Goal: Transaction & Acquisition: Purchase product/service

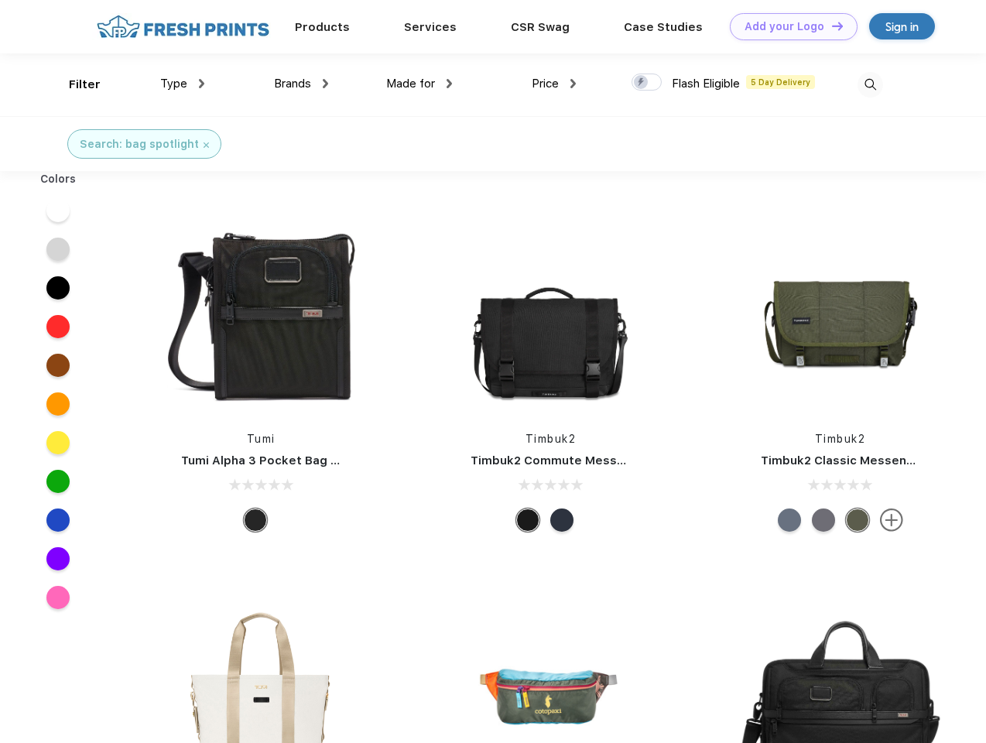
click at [788, 26] on link "Add your Logo Design Tool" at bounding box center [794, 26] width 128 height 27
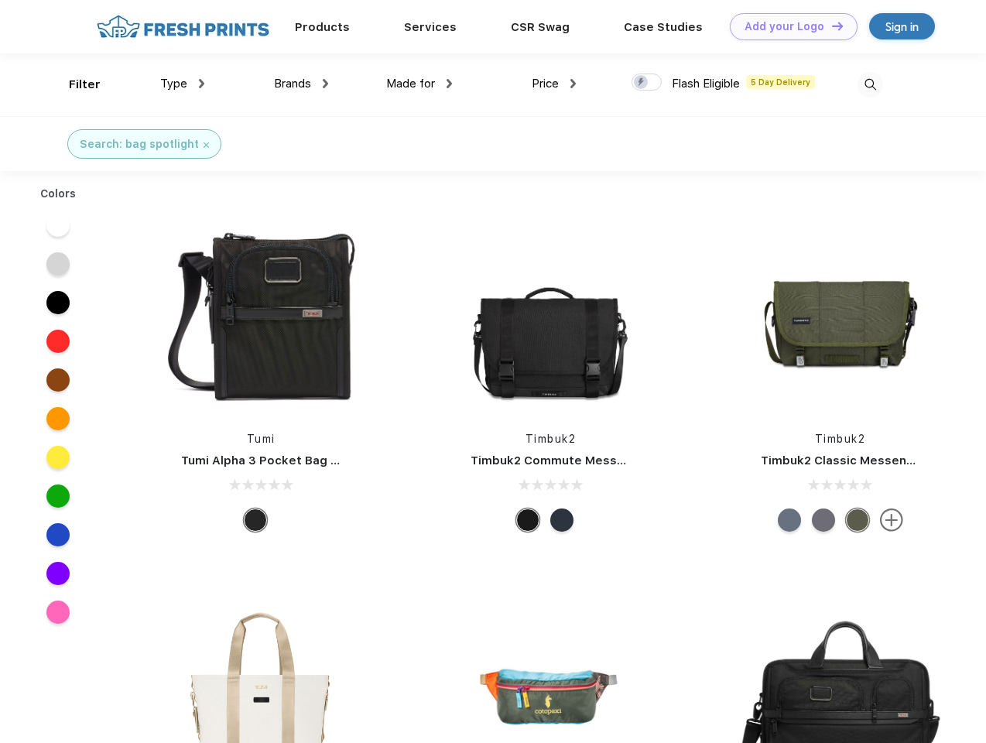
click at [0, 0] on div "Design Tool" at bounding box center [0, 0] width 0 height 0
click at [830, 26] on link "Add your Logo Design Tool" at bounding box center [794, 26] width 128 height 27
click at [74, 84] on div "Filter" at bounding box center [85, 85] width 32 height 18
click at [183, 84] on span "Type" at bounding box center [173, 84] width 27 height 14
click at [301, 84] on span "Brands" at bounding box center [292, 84] width 37 height 14
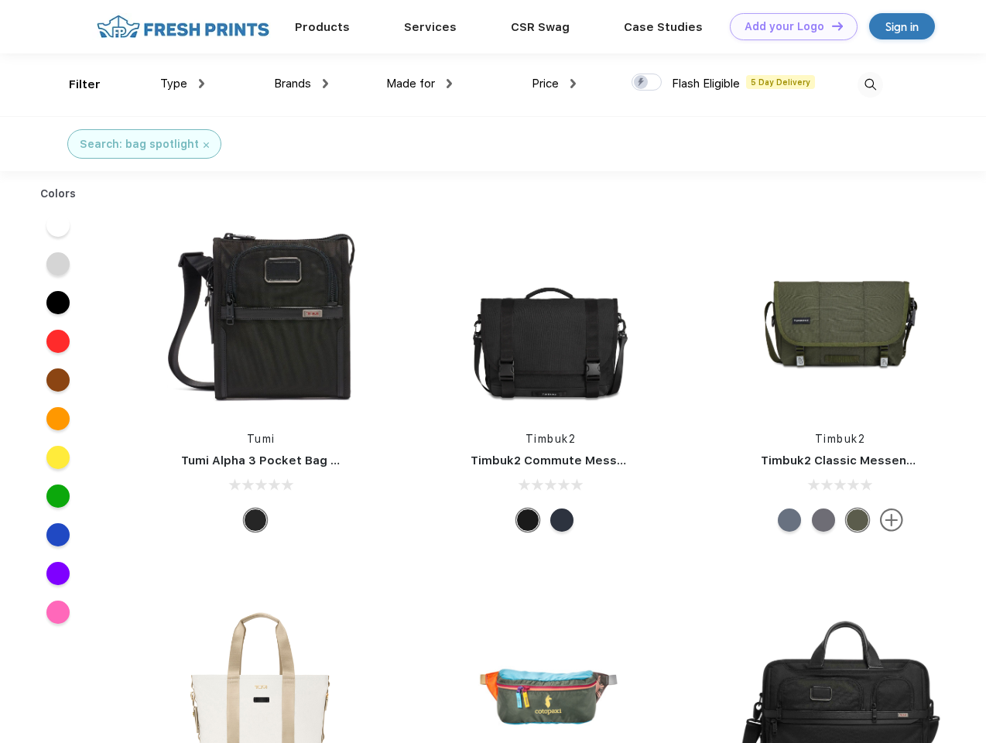
click at [419, 84] on span "Made for" at bounding box center [410, 84] width 49 height 14
click at [554, 84] on span "Price" at bounding box center [545, 84] width 27 height 14
click at [647, 83] on div at bounding box center [647, 82] width 30 height 17
click at [642, 83] on input "checkbox" at bounding box center [637, 78] width 10 height 10
click at [870, 84] on img at bounding box center [871, 85] width 26 height 26
